Goal: Transaction & Acquisition: Purchase product/service

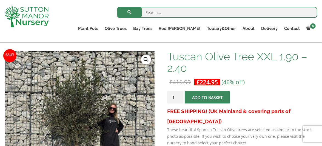
scroll to position [110, 0]
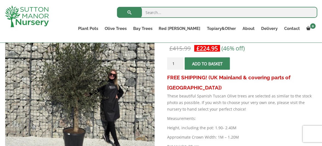
click at [208, 64] on span "submit" at bounding box center [208, 64] width 0 height 0
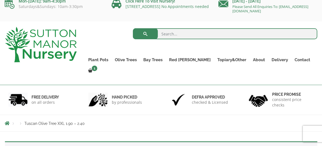
scroll to position [9, 0]
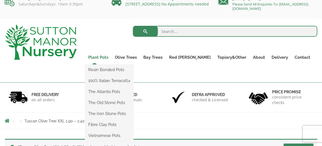
click at [110, 56] on link "Plant Pots" at bounding box center [98, 57] width 27 height 8
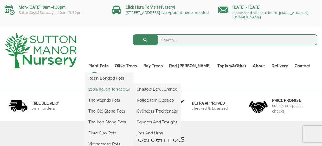
click at [122, 91] on link "100% Italian Terracotta" at bounding box center [109, 89] width 49 height 8
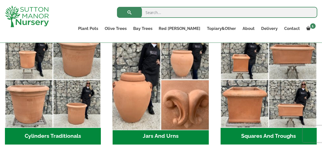
scroll to position [302, 0]
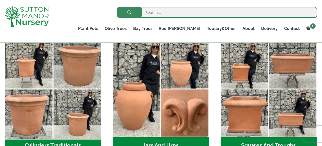
click at [70, 63] on img "Visit product category Cylinders Traditionals" at bounding box center [52, 88] width 101 height 101
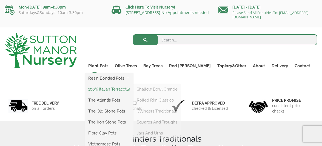
click at [128, 91] on link "100% Italian Terracotta" at bounding box center [109, 89] width 49 height 8
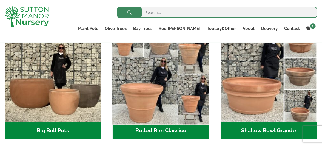
scroll to position [165, 0]
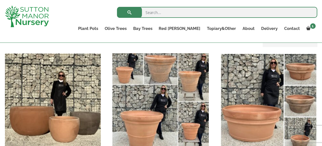
click at [194, 84] on img "Visit product category Rolled Rim Classico" at bounding box center [161, 101] width 101 height 101
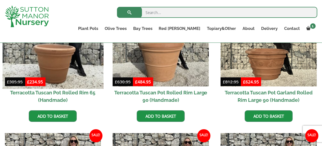
scroll to position [302, 0]
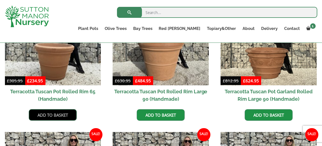
click at [53, 114] on link "Add to basket" at bounding box center [53, 115] width 48 height 12
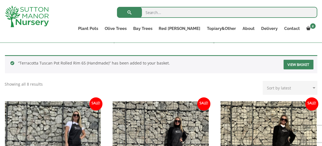
scroll to position [216, 0]
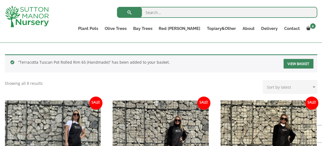
click at [300, 66] on link "View basket" at bounding box center [299, 64] width 30 height 10
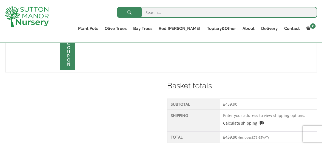
scroll to position [247, 0]
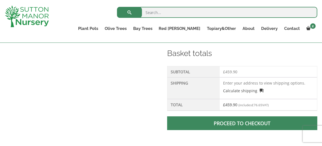
click at [226, 121] on link "Proceed to checkout" at bounding box center [242, 123] width 150 height 14
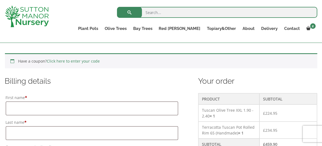
scroll to position [110, 0]
click at [12, 103] on input "First name *" at bounding box center [92, 108] width 173 height 14
type input "[PERSON_NAME]"
type input "[STREET_ADDRESS]"
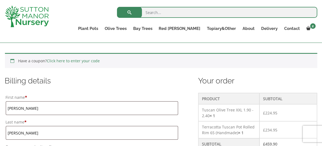
type input "[GEOGRAPHIC_DATA]"
type input "[STREET_ADDRESS]"
type input "[PHONE_NUMBER]"
type input "[EMAIL_ADDRESS][DOMAIN_NAME]"
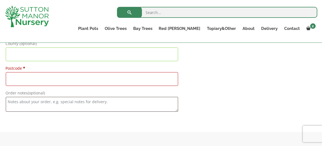
scroll to position [608, 0]
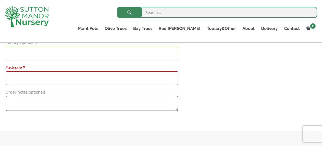
click at [18, 105] on textarea "Order notes (optional)" at bounding box center [92, 103] width 173 height 15
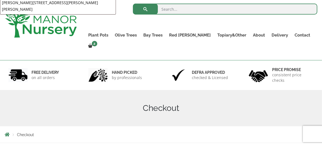
scroll to position [5, 0]
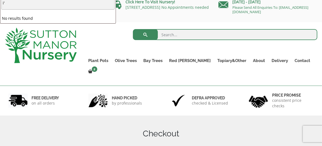
type input "i'm"
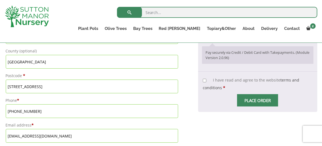
scroll to position [333, 0]
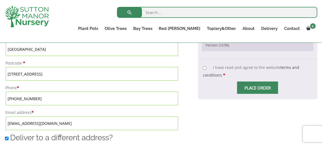
click at [249, 81] on span "Place order" at bounding box center [257, 87] width 41 height 12
click at [206, 66] on input "I have read and agree to the website terms and conditions *" at bounding box center [205, 68] width 4 height 4
checkbox input "true"
click at [246, 81] on span "Place order" at bounding box center [257, 87] width 41 height 12
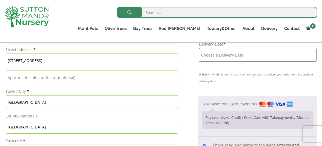
scroll to position [223, 0]
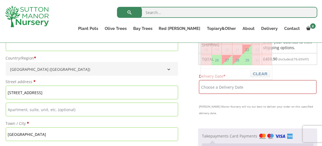
click at [239, 86] on input "Delivery Date *" at bounding box center [257, 87] width 117 height 14
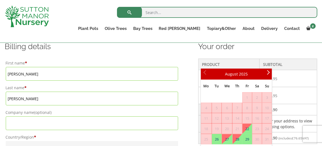
scroll to position [141, 0]
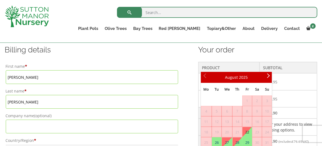
click at [248, 132] on link "22" at bounding box center [247, 132] width 9 height 10
type input "[DATE]"
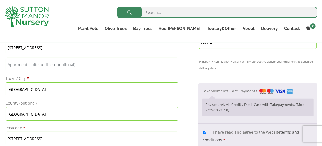
scroll to position [278, 0]
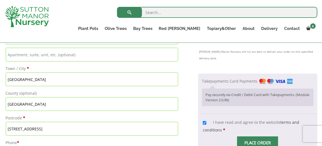
click at [250, 136] on input "Place order" at bounding box center [257, 142] width 41 height 12
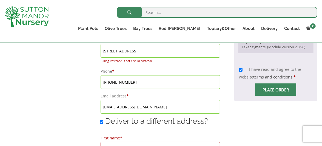
scroll to position [350, 0]
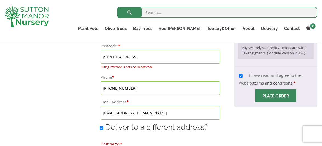
click at [276, 96] on span "Checkout" at bounding box center [276, 96] width 0 height 0
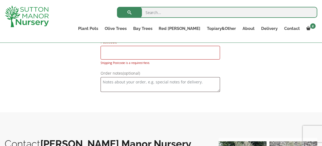
scroll to position [679, 0]
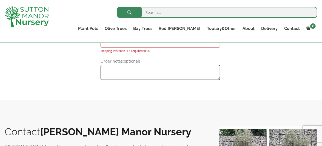
click at [103, 67] on textarea "Order notes (optional)" at bounding box center [161, 72] width 120 height 15
type textarea "I'M"
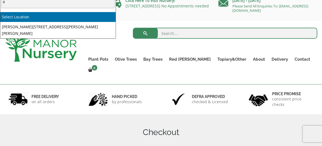
scroll to position [0, 0]
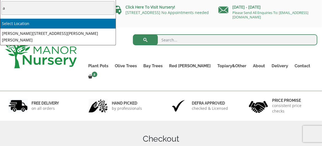
type input "a"
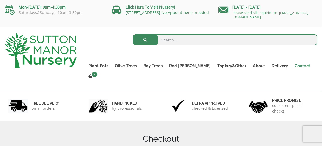
click at [293, 66] on link "Contact" at bounding box center [303, 66] width 22 height 8
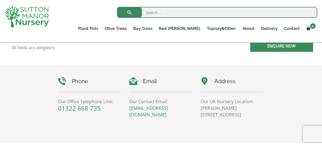
scroll to position [247, 0]
